Goal: Task Accomplishment & Management: Use online tool/utility

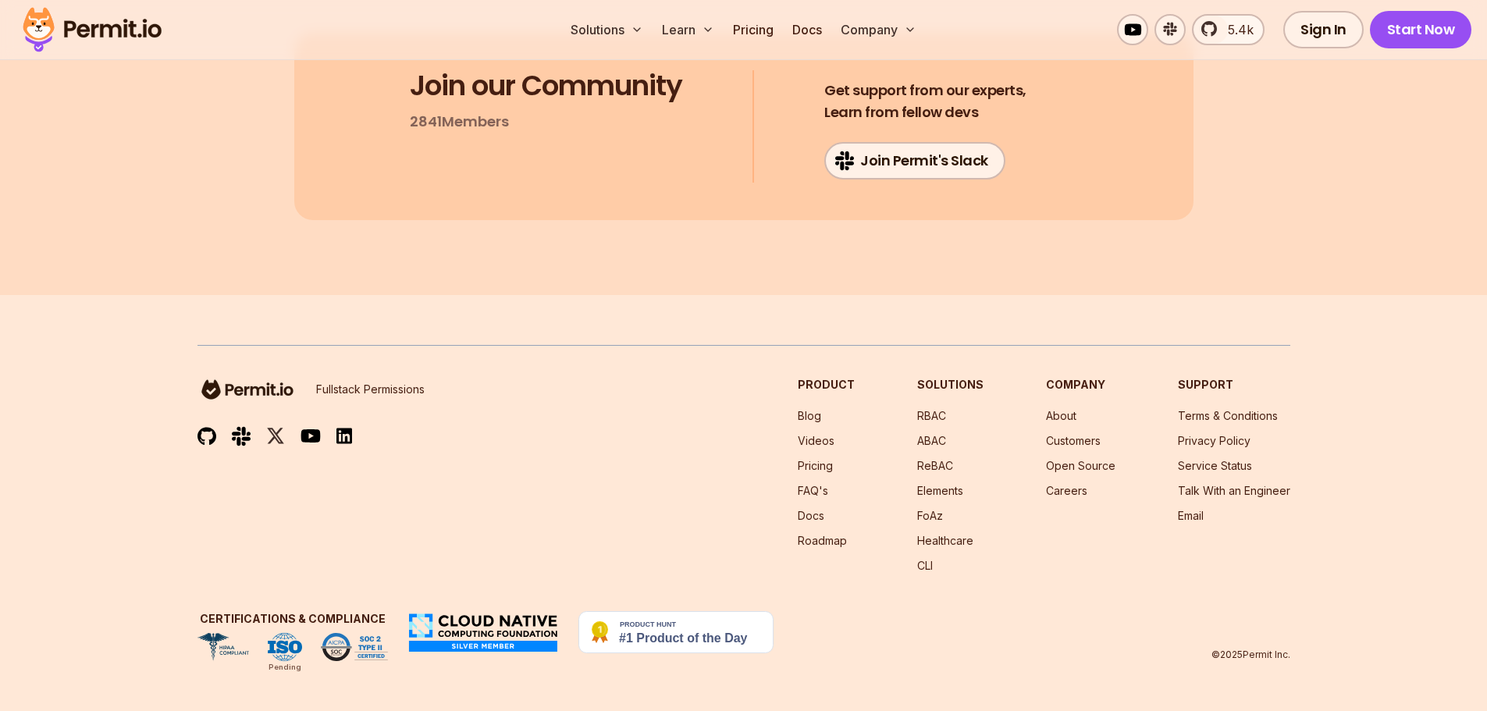
scroll to position [12408, 0]
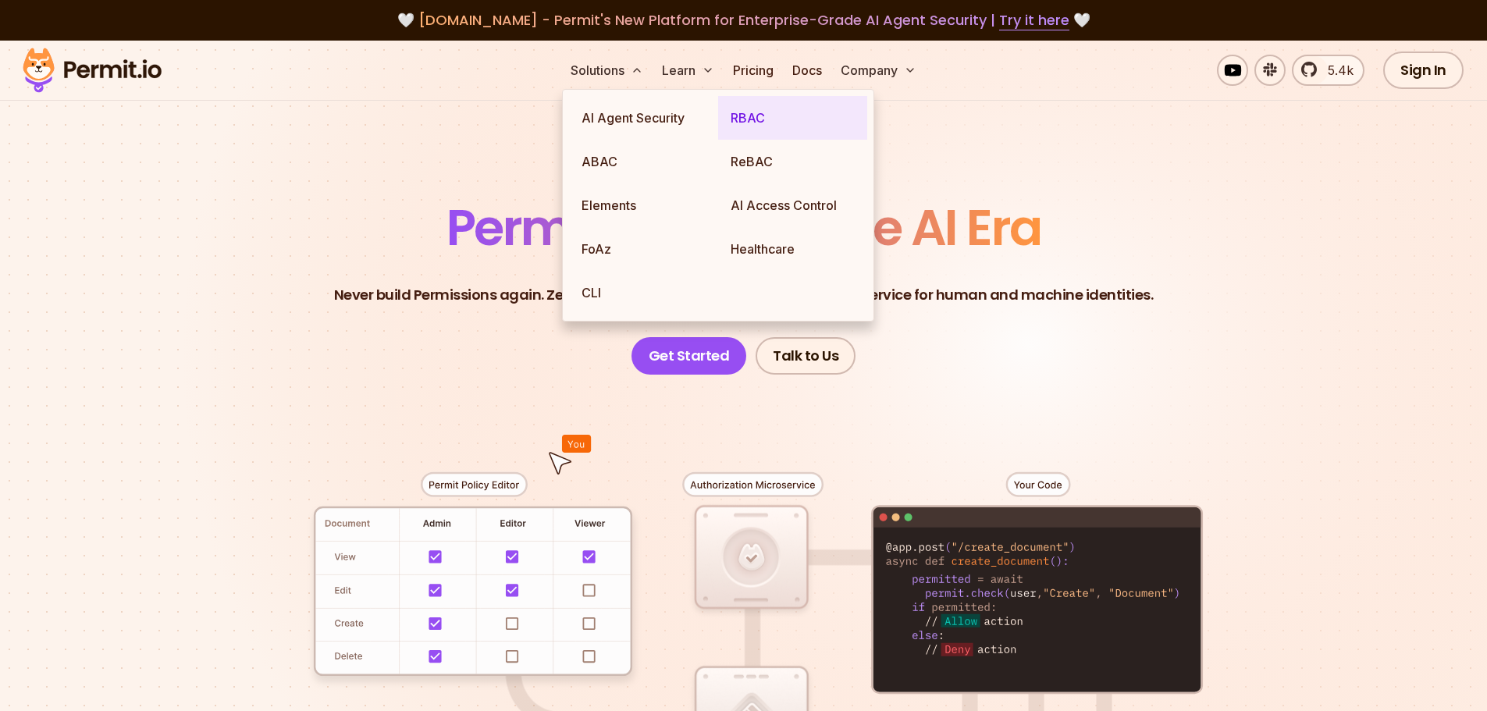
click at [734, 118] on link "RBAC" at bounding box center [792, 118] width 149 height 44
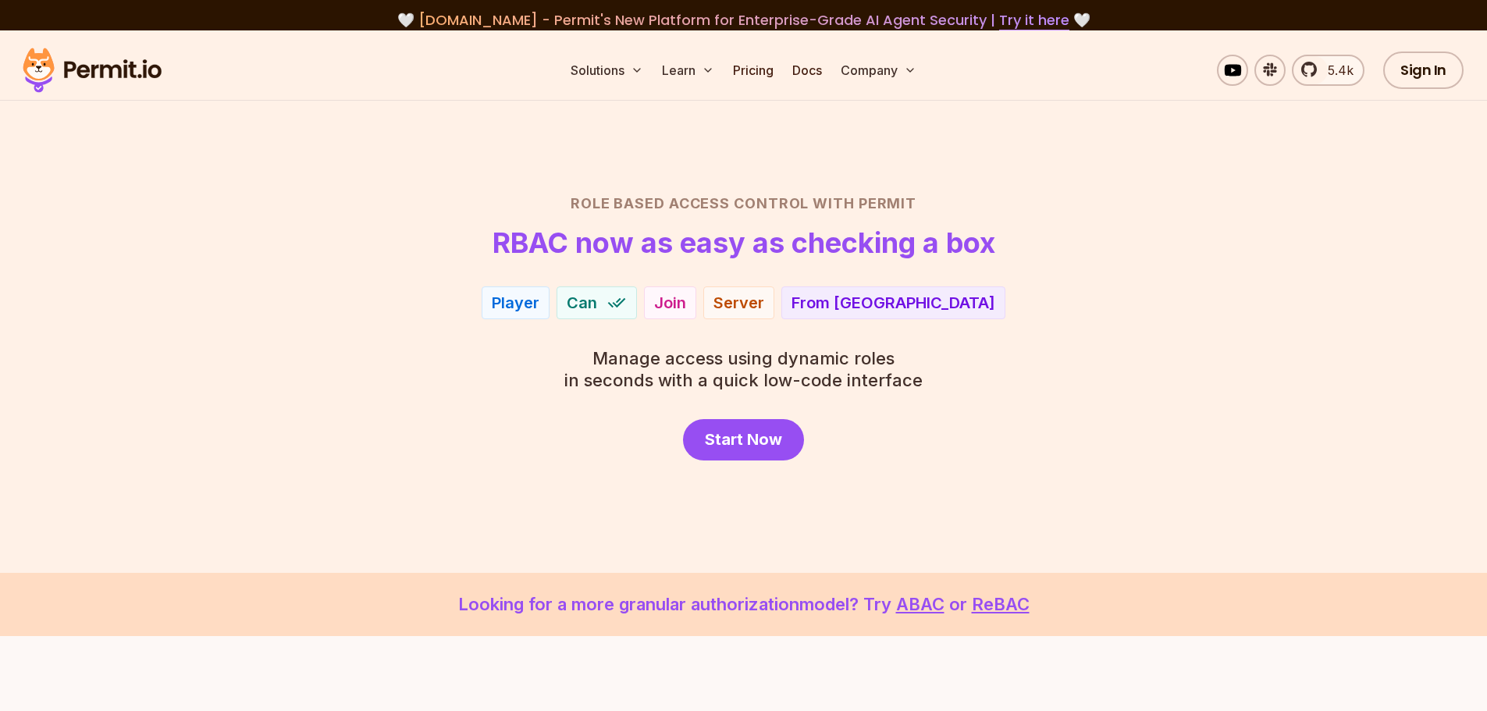
click at [409, 250] on header "Role Based Access Control with Permit RBAC now as easy as checking a box" at bounding box center [743, 226] width 1093 height 66
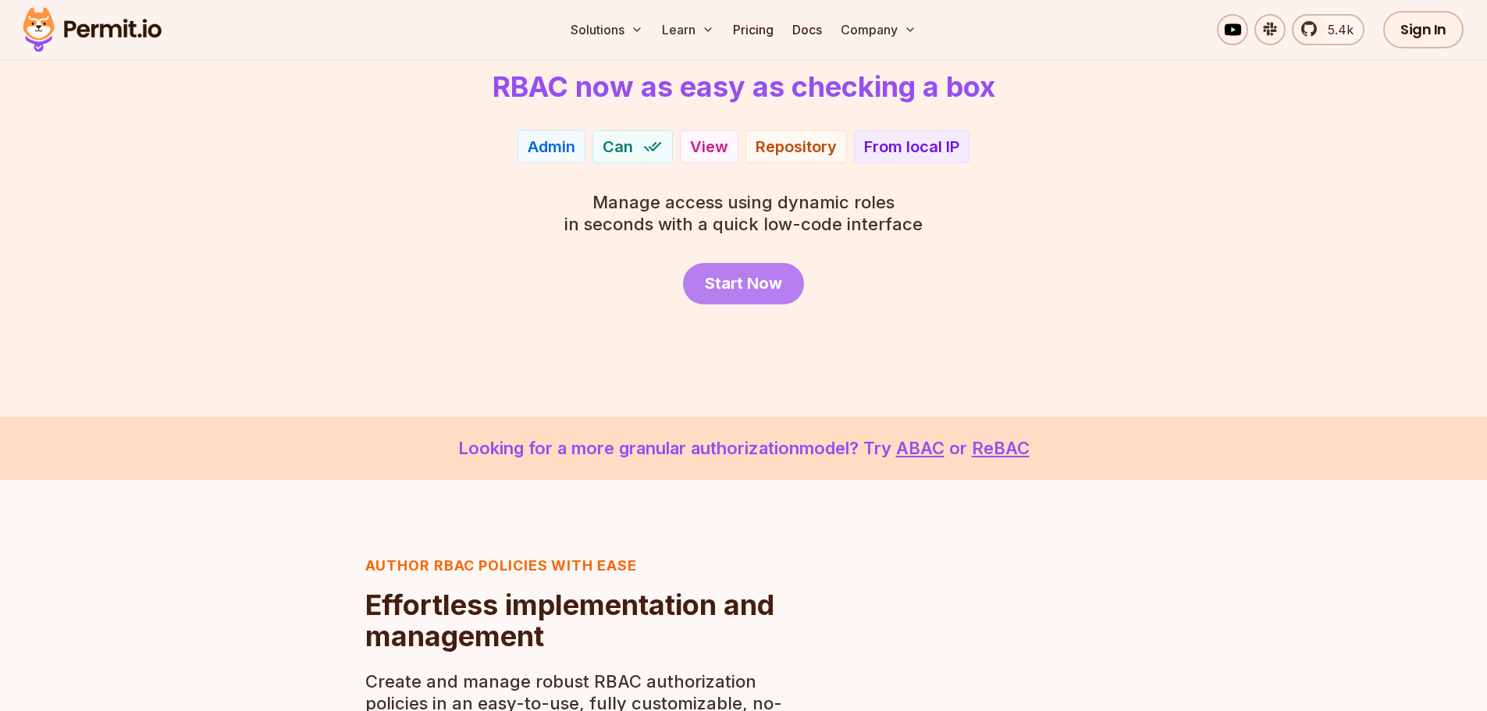
click at [741, 275] on span "Start Now" at bounding box center [743, 283] width 77 height 22
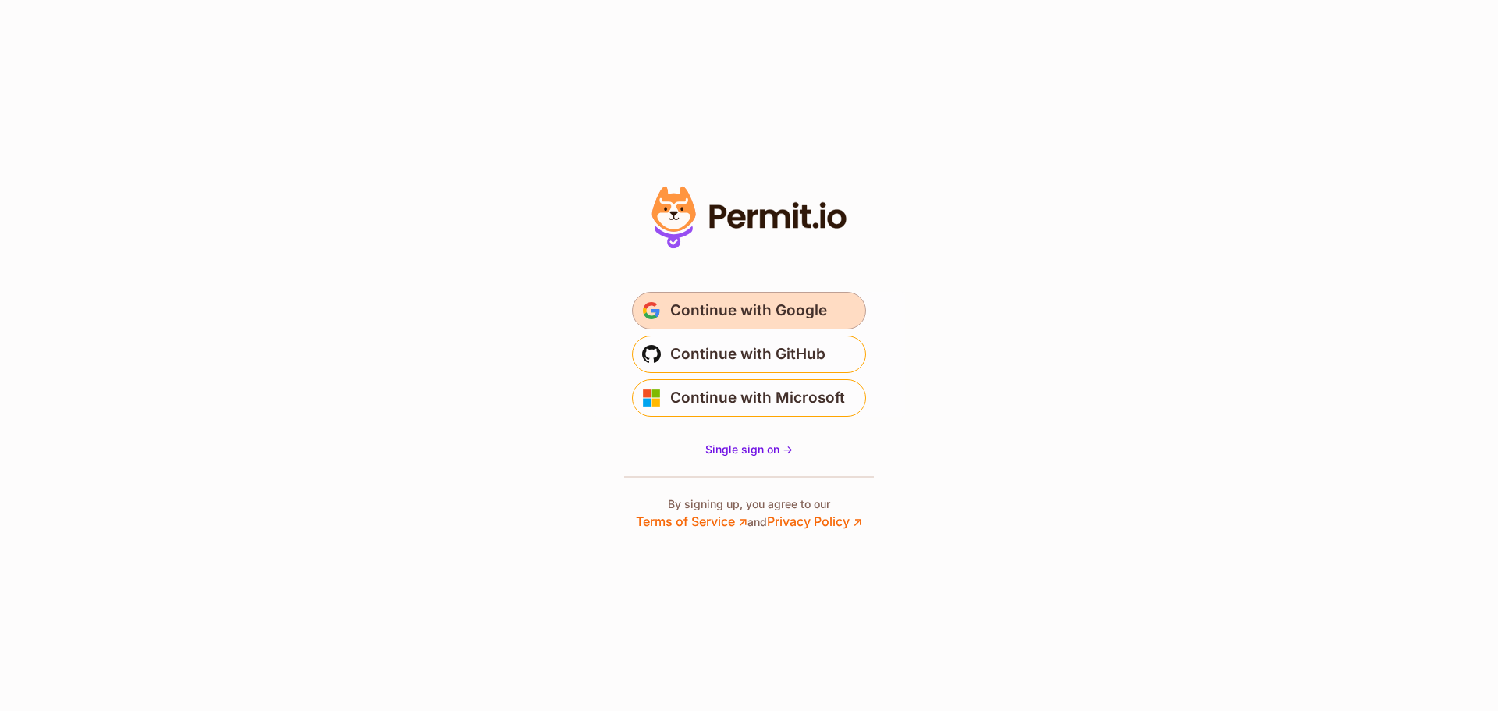
click at [727, 300] on span "Continue with Google" at bounding box center [748, 310] width 157 height 25
